Goal: Information Seeking & Learning: Stay updated

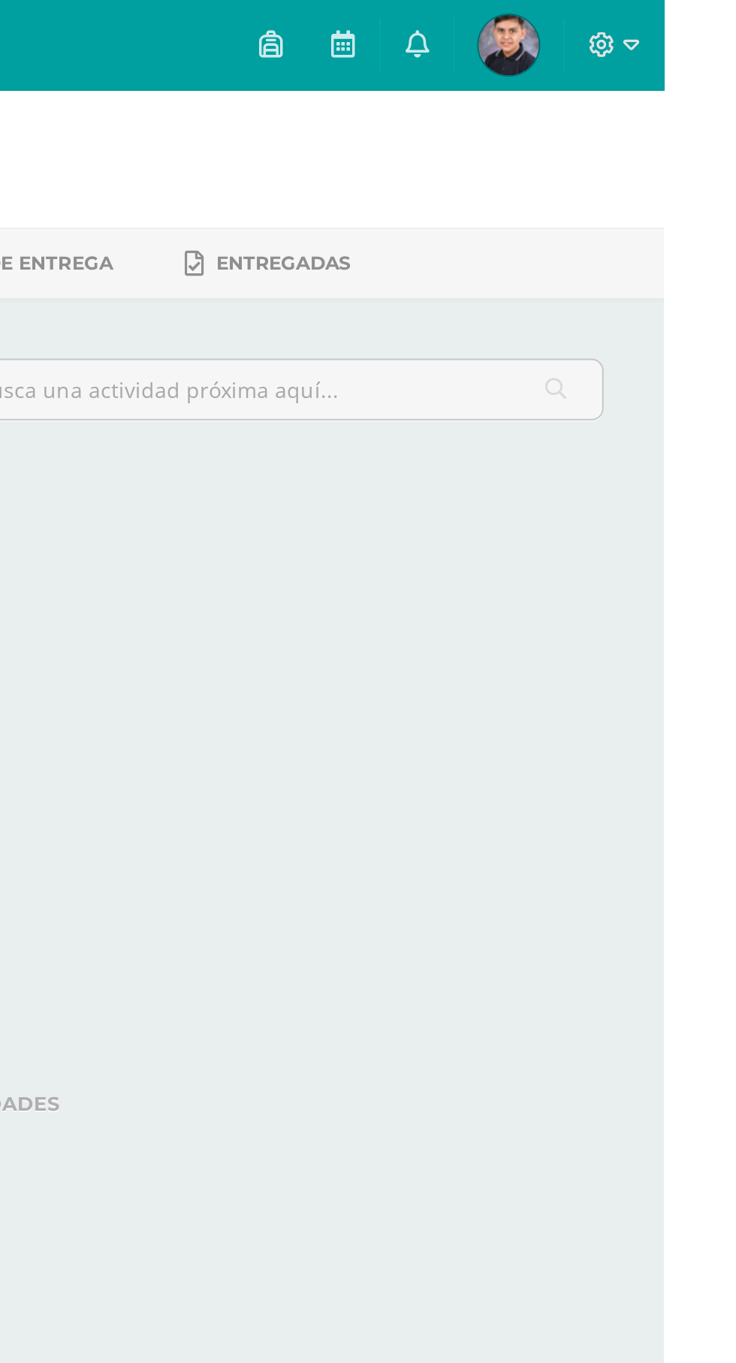
click at [631, 12] on link at bounding box center [613, 22] width 36 height 45
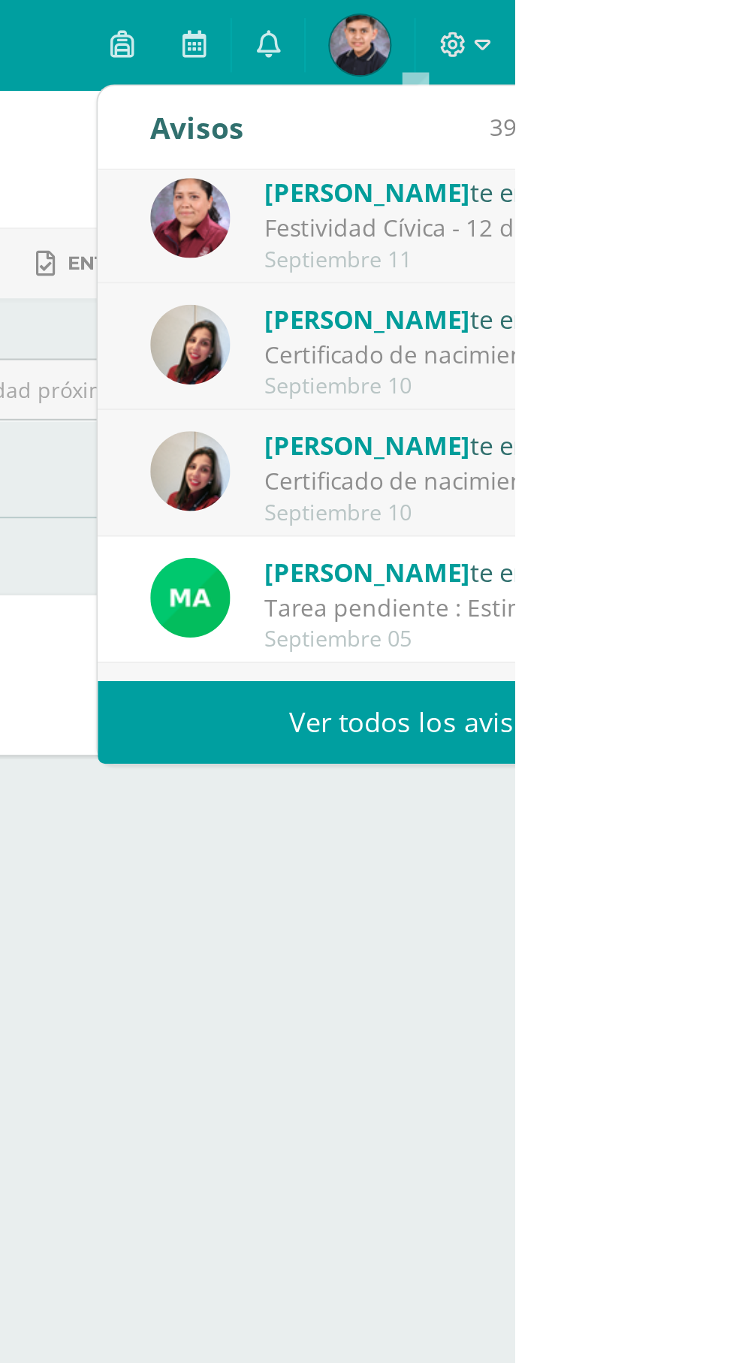
scroll to position [144, 0]
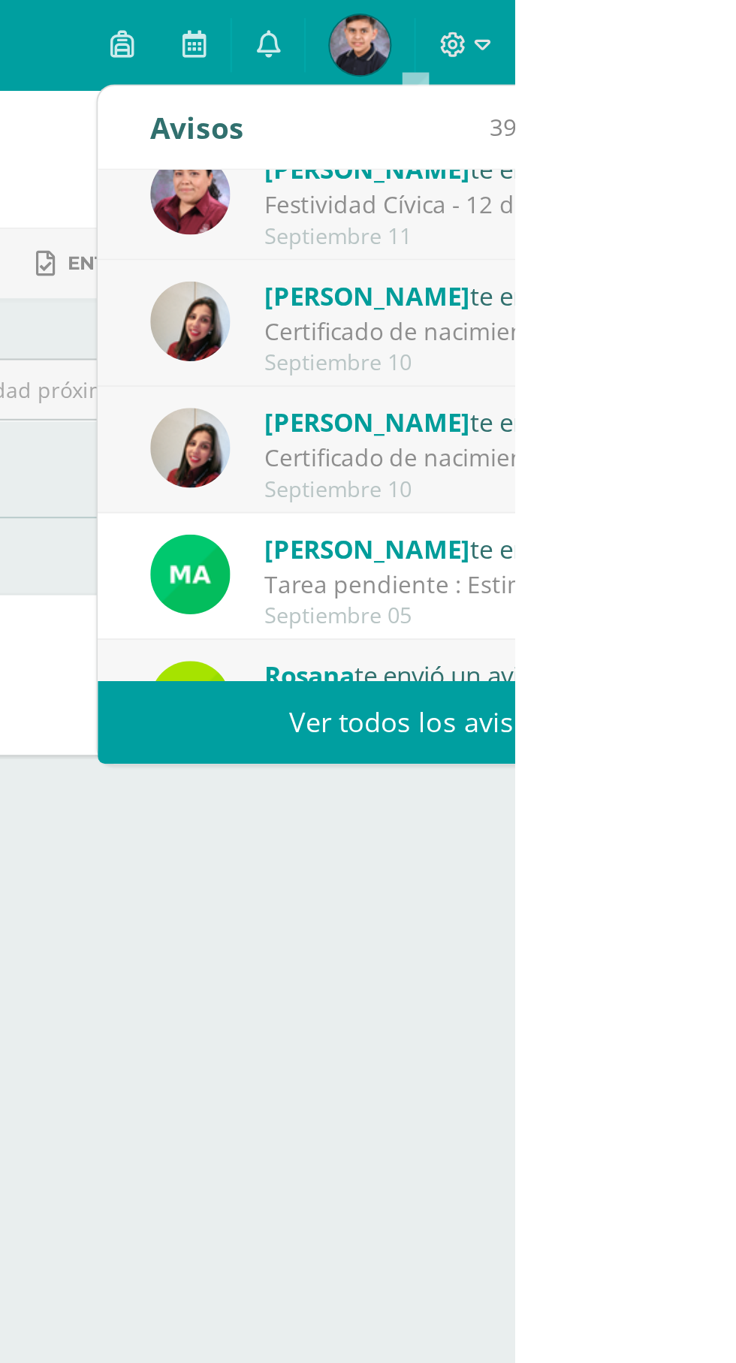
click at [735, 160] on div "Certificado de nacimiento : Estimadas familias Maristas les deseo bendiciones e…" at bounding box center [715, 165] width 209 height 17
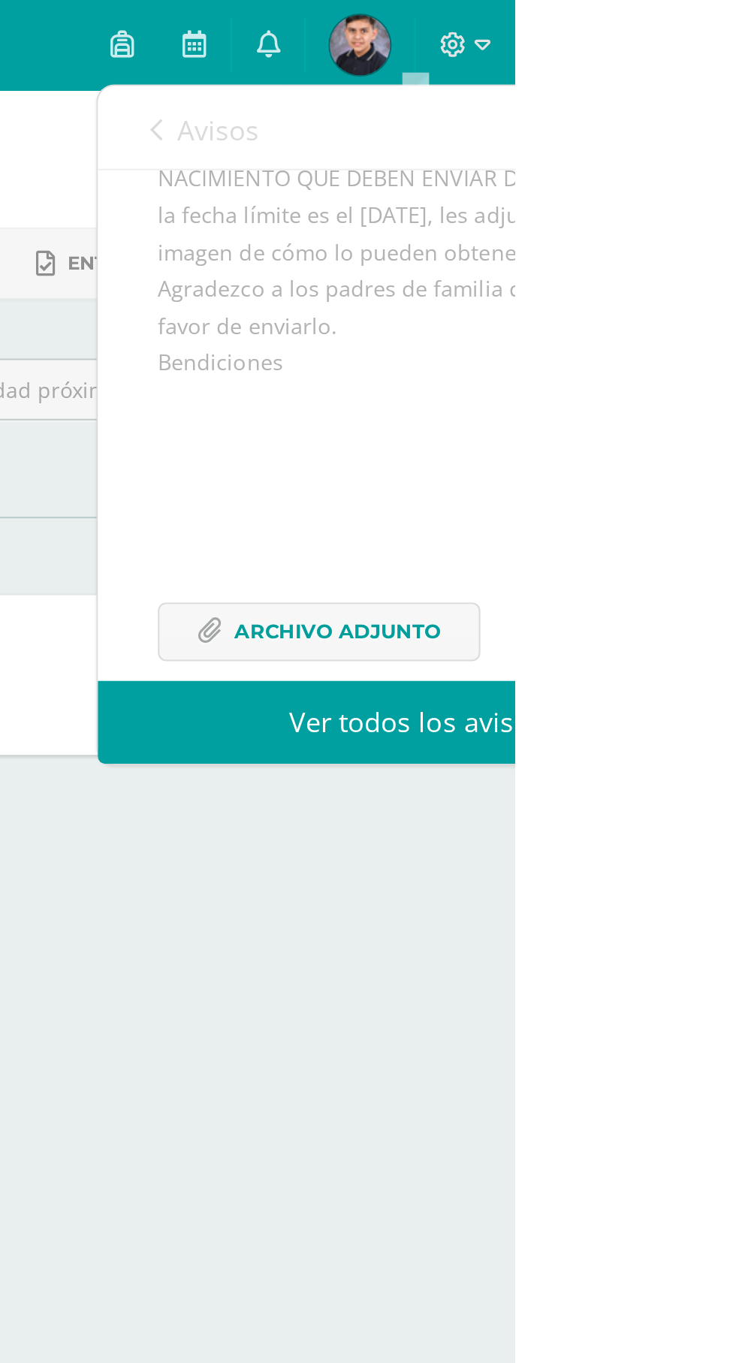
scroll to position [229, 0]
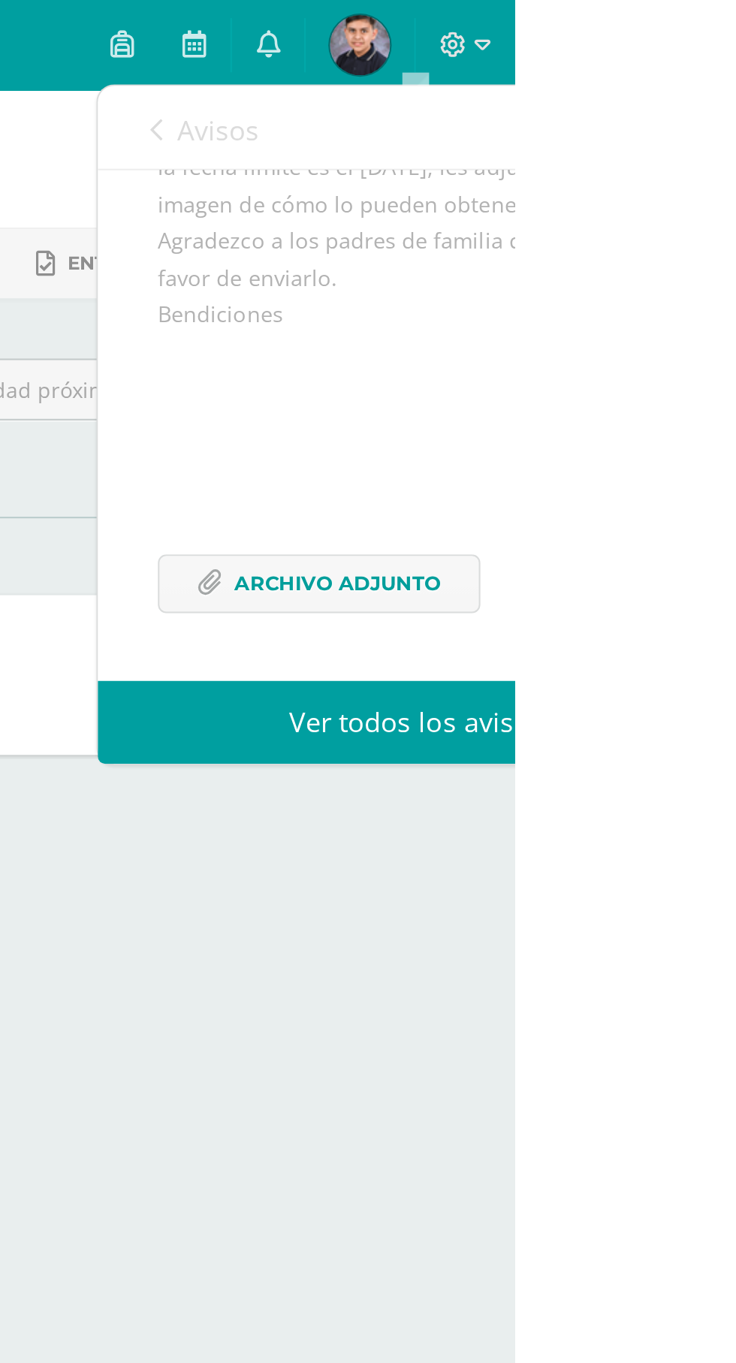
click at [563, 71] on link "Avisos" at bounding box center [581, 64] width 54 height 43
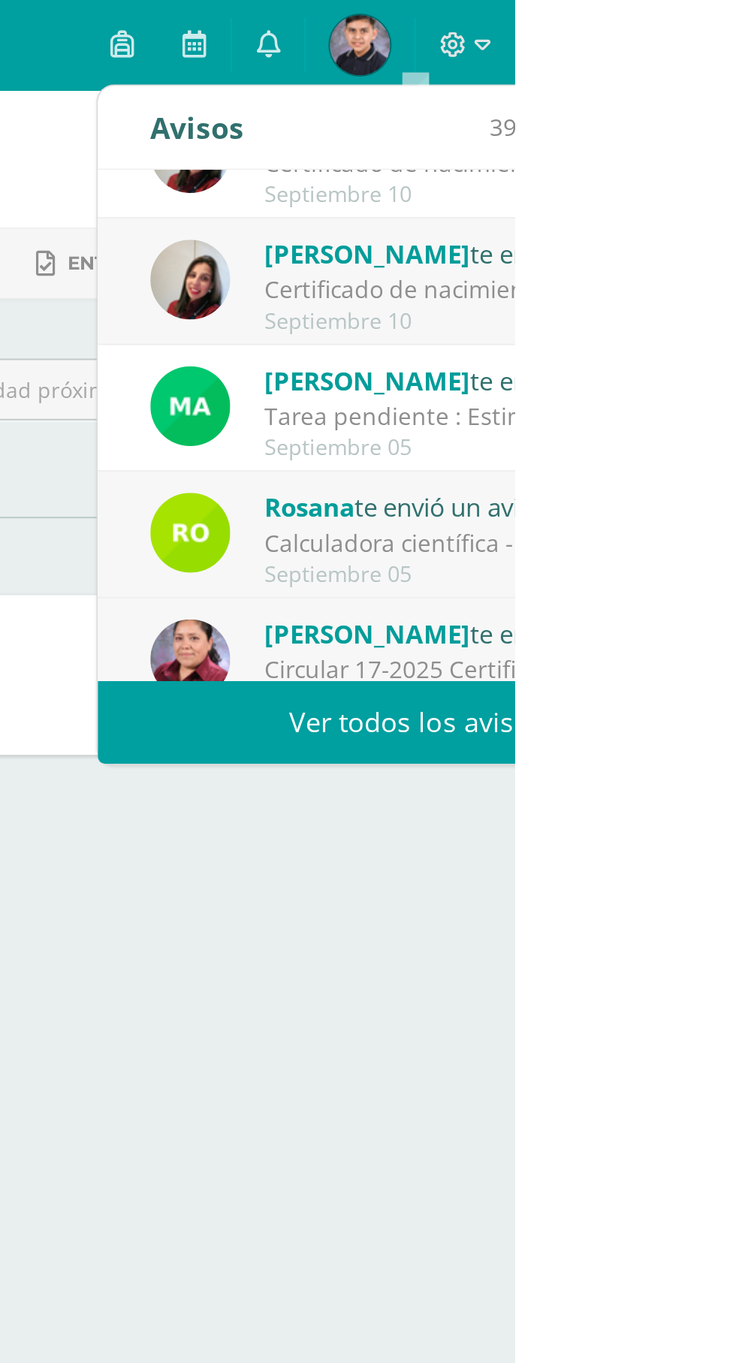
scroll to position [249, 0]
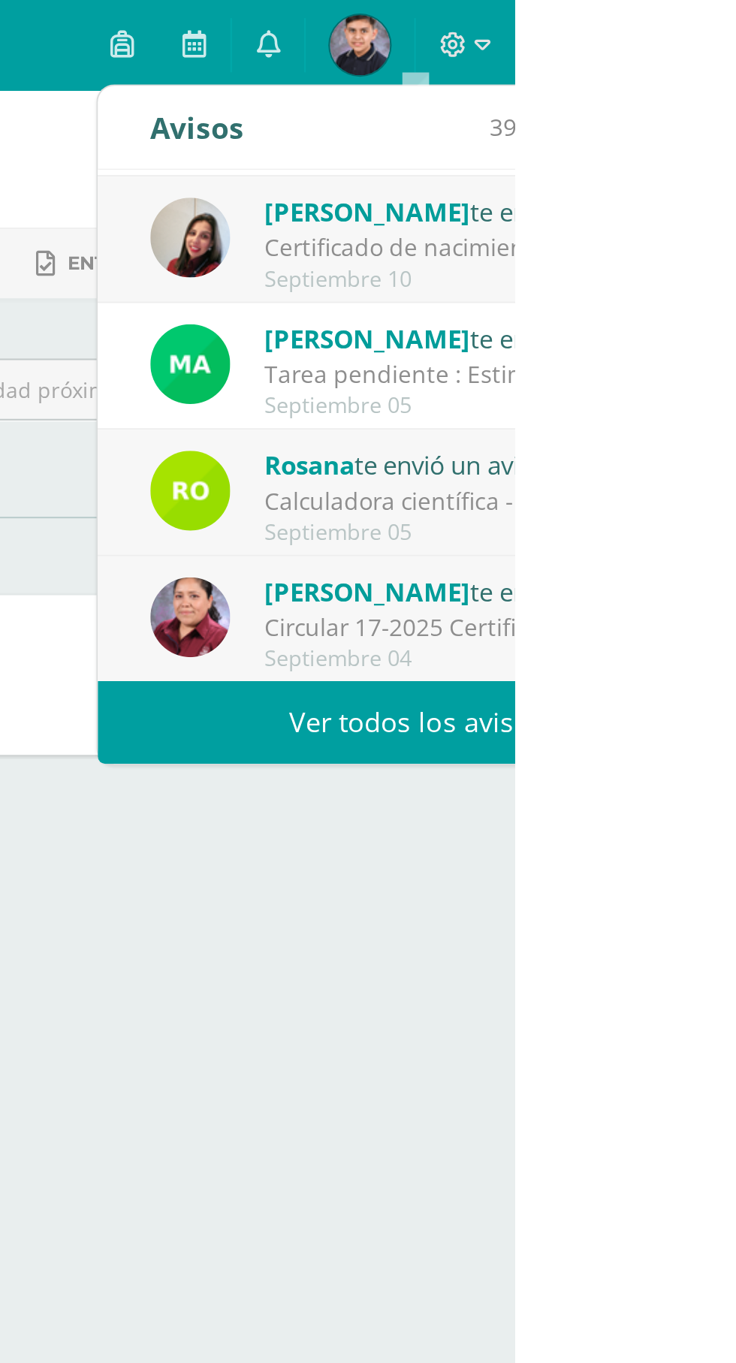
click at [735, 173] on div "[PERSON_NAME] te envió un aviso" at bounding box center [715, 168] width 209 height 20
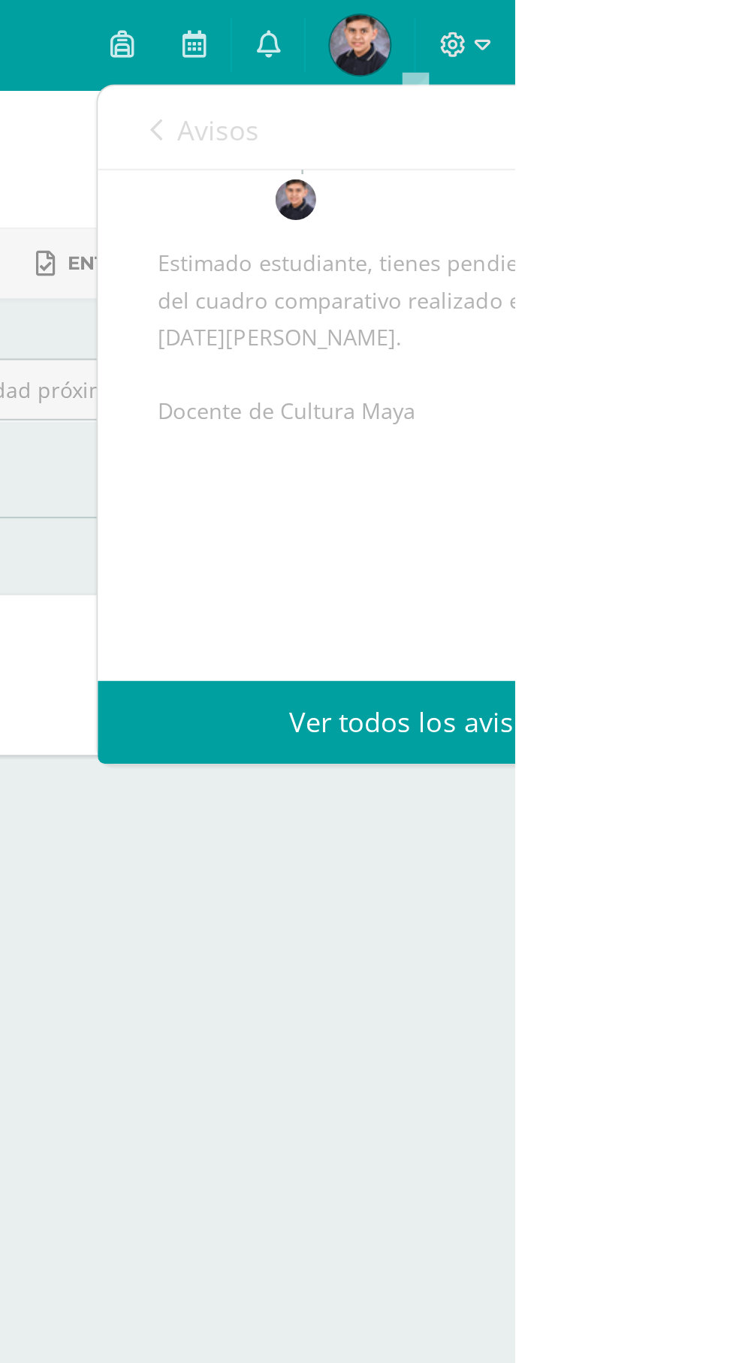
scroll to position [0, 0]
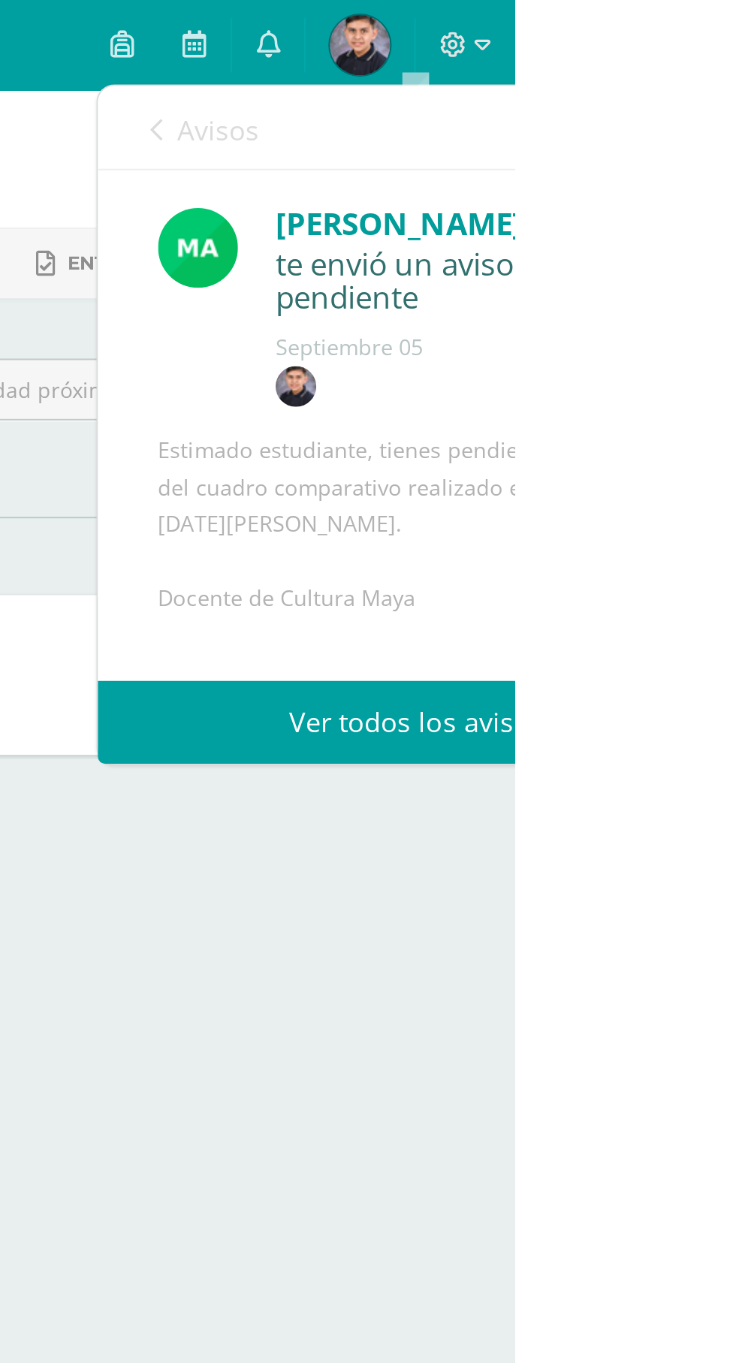
click at [574, 69] on span "Avisos" at bounding box center [588, 65] width 41 height 18
